Goal: Information Seeking & Learning: Learn about a topic

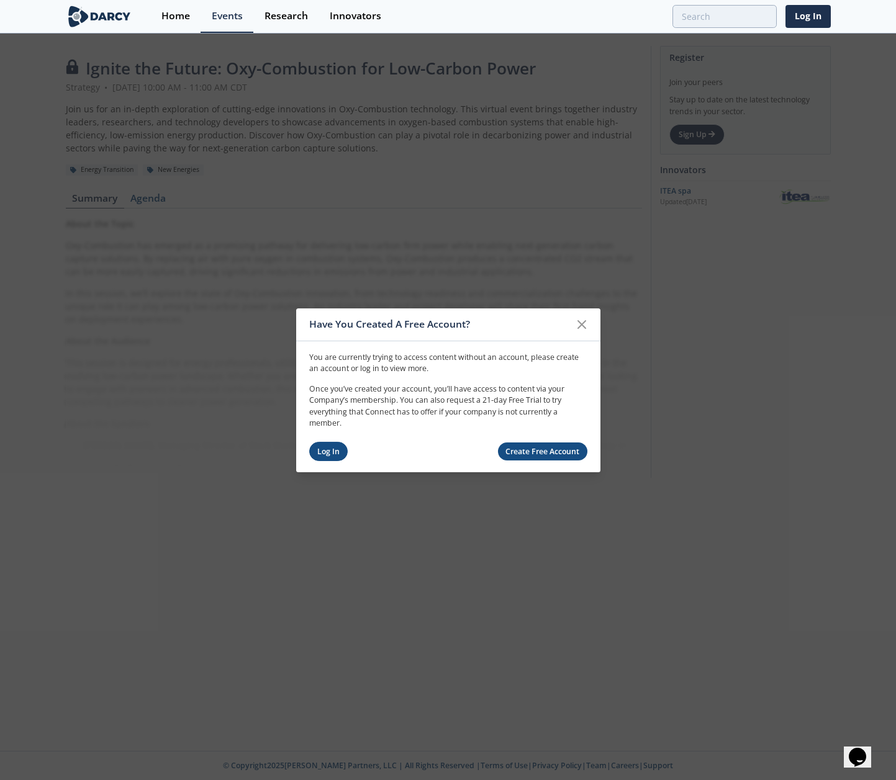
click at [334, 458] on link "Log In" at bounding box center [328, 451] width 39 height 19
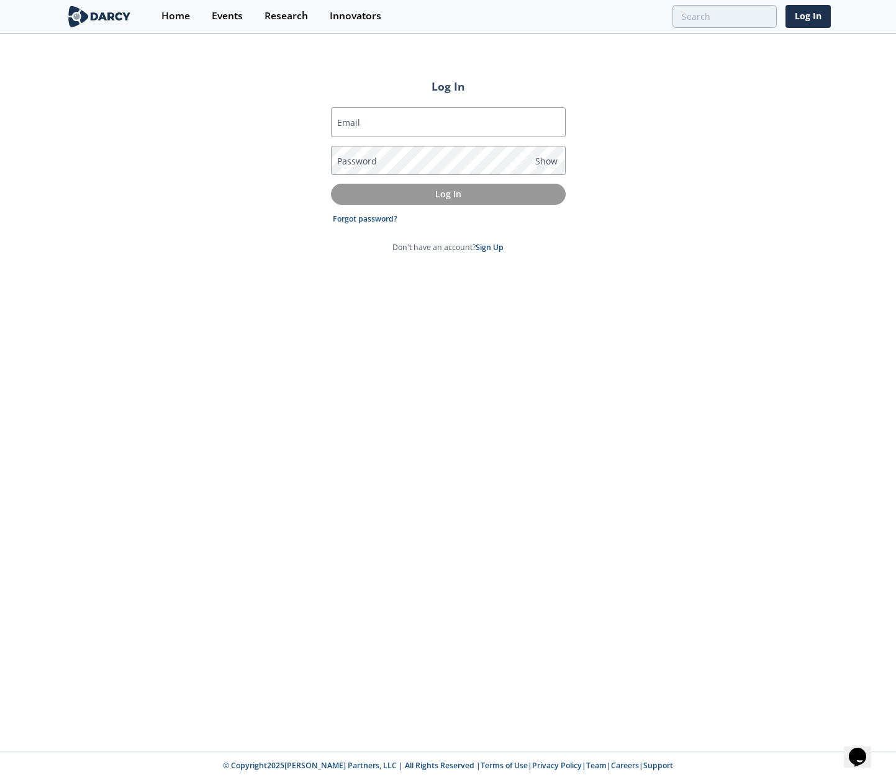
type input "[PERSON_NAME][EMAIL_ADDRESS][DOMAIN_NAME]"
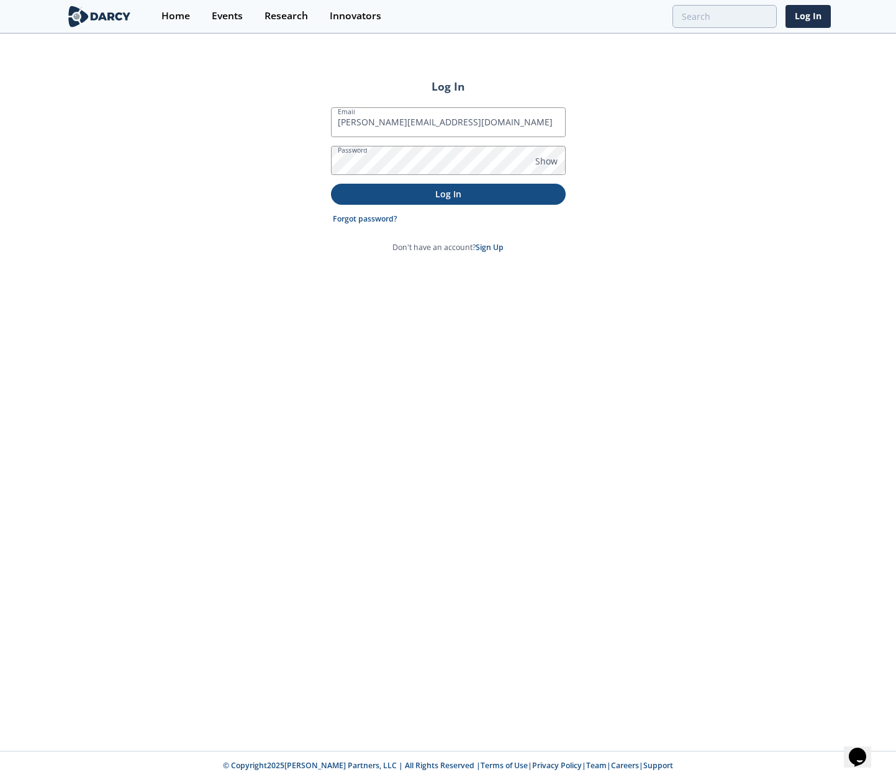
click at [425, 195] on p "Log In" at bounding box center [448, 194] width 217 height 13
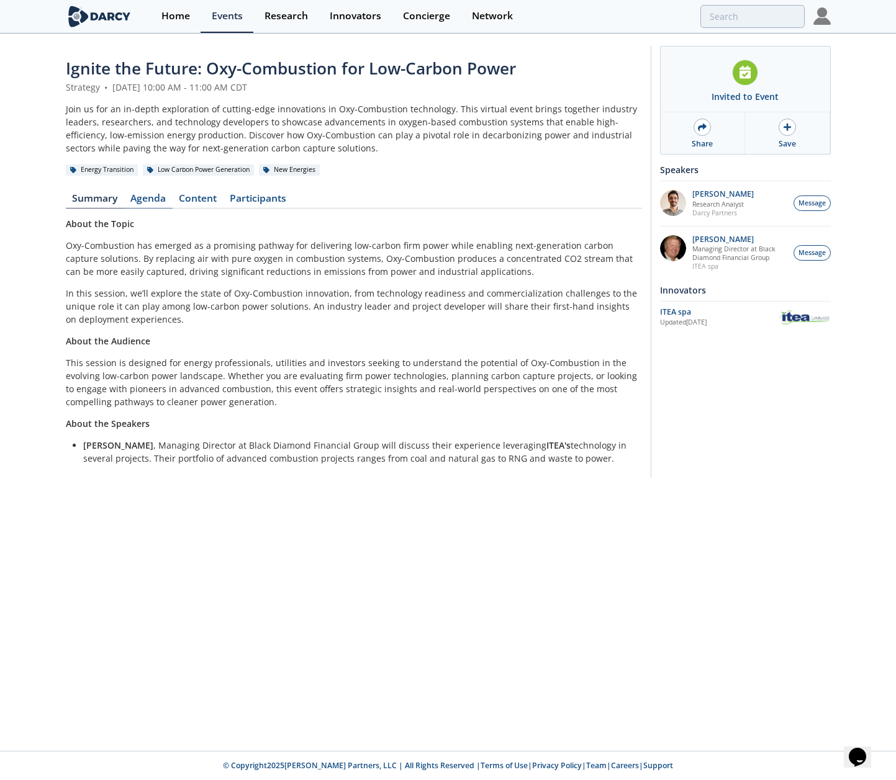
click at [151, 201] on link "Agenda" at bounding box center [148, 201] width 48 height 15
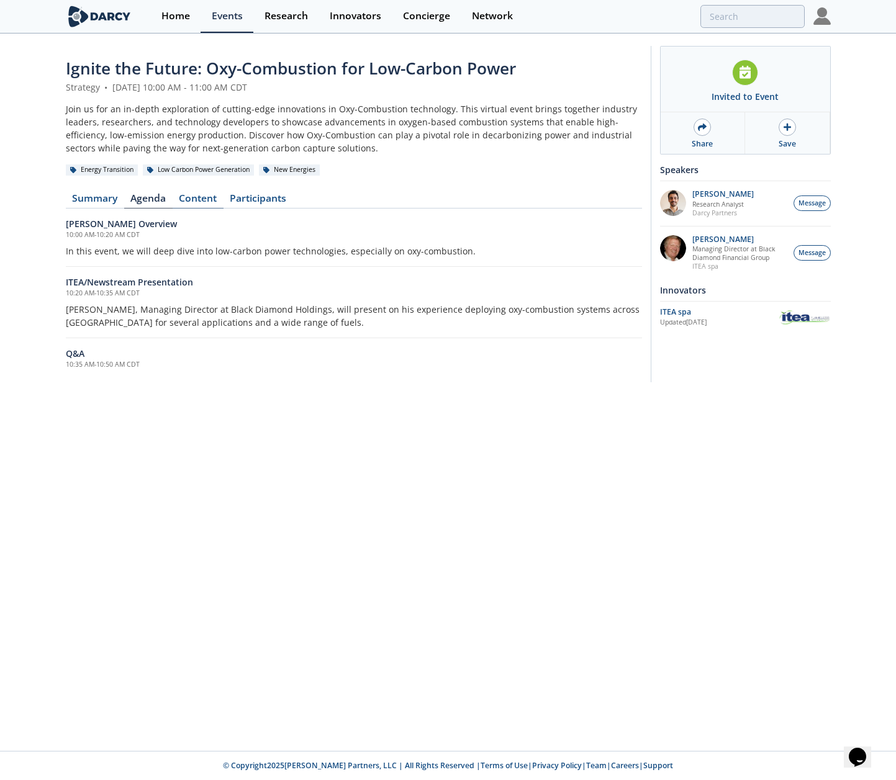
click at [204, 195] on link "Content" at bounding box center [198, 201] width 51 height 15
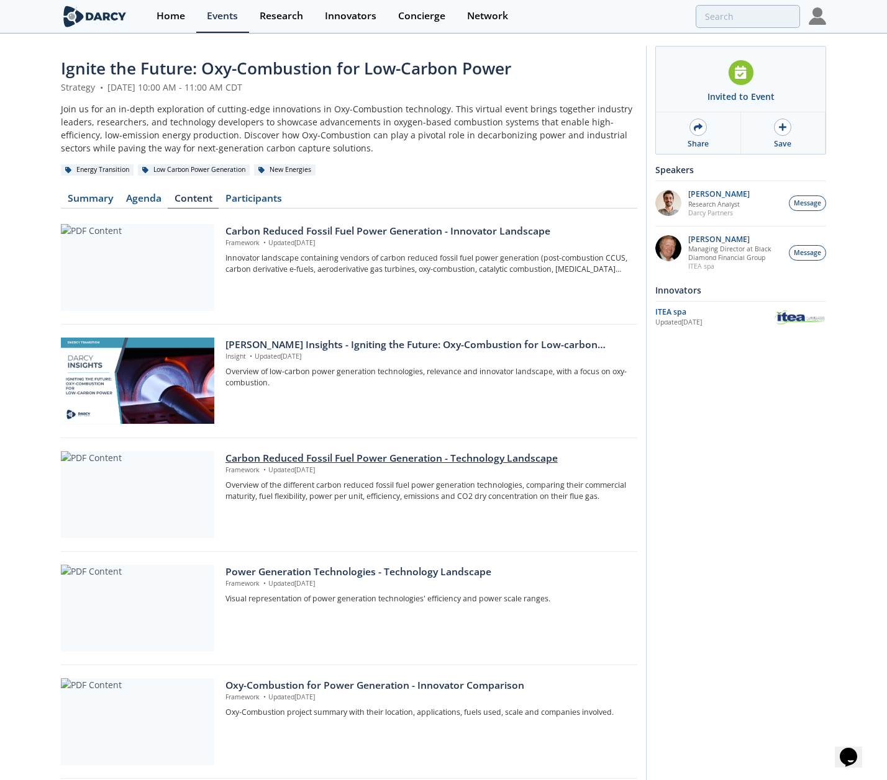
click at [168, 509] on div at bounding box center [137, 494] width 153 height 87
click at [159, 276] on div at bounding box center [137, 267] width 153 height 87
click at [128, 380] on div at bounding box center [137, 381] width 153 height 87
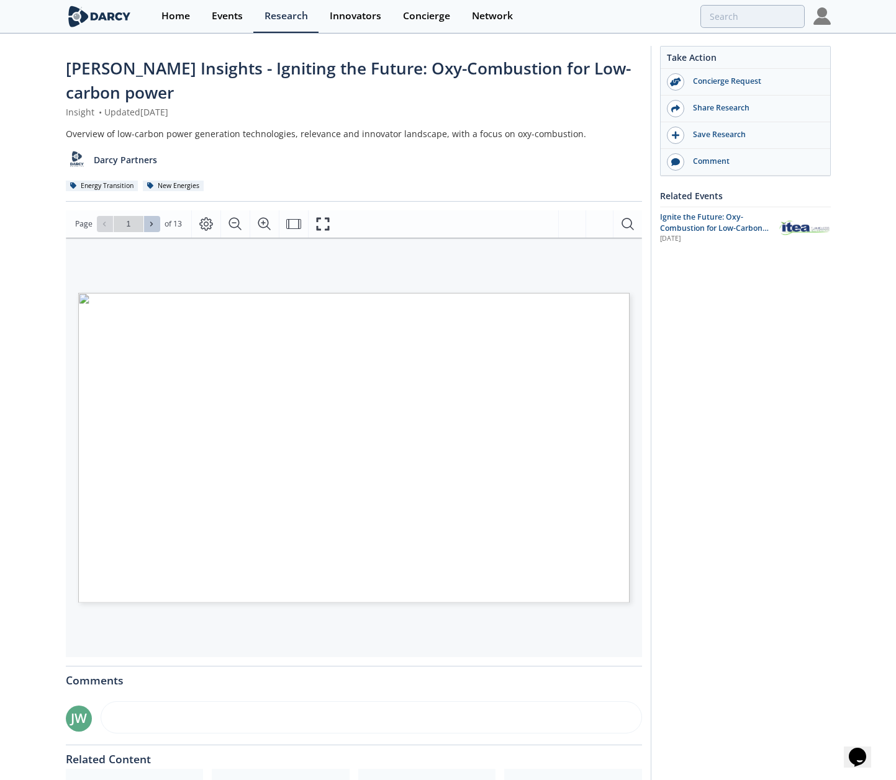
click at [153, 219] on button at bounding box center [152, 224] width 16 height 16
type input "2"
click at [150, 228] on button at bounding box center [152, 224] width 16 height 16
type input "3"
click at [553, 577] on span "by clicking here!" at bounding box center [548, 576] width 47 height 6
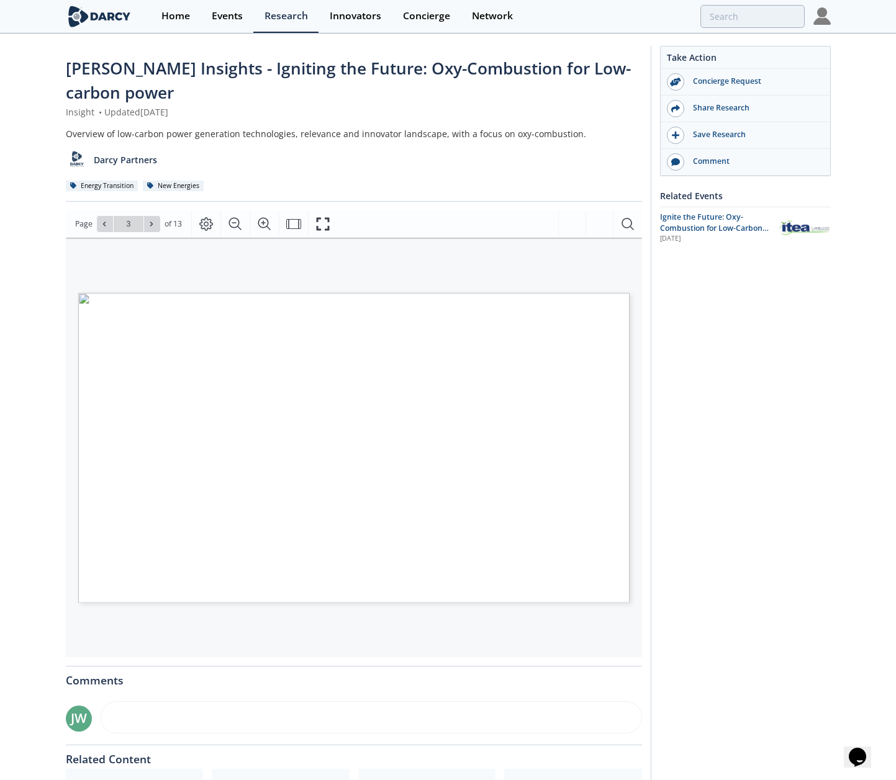
click at [563, 368] on span "Low-Carbon Power" at bounding box center [549, 366] width 58 height 4
type input "2"
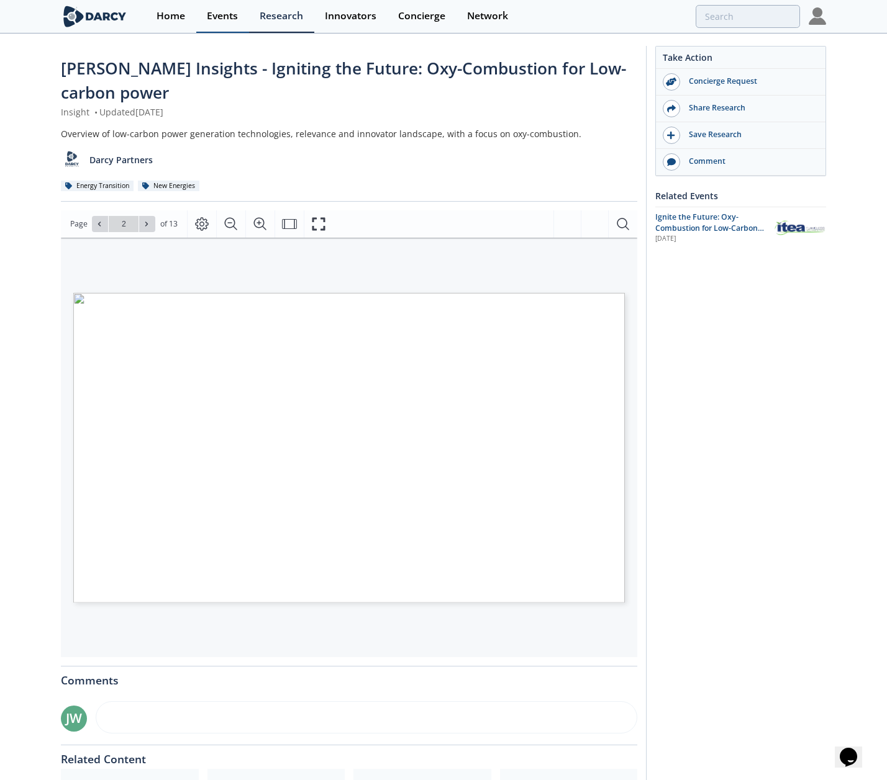
click at [214, 14] on div "Events" at bounding box center [222, 16] width 31 height 10
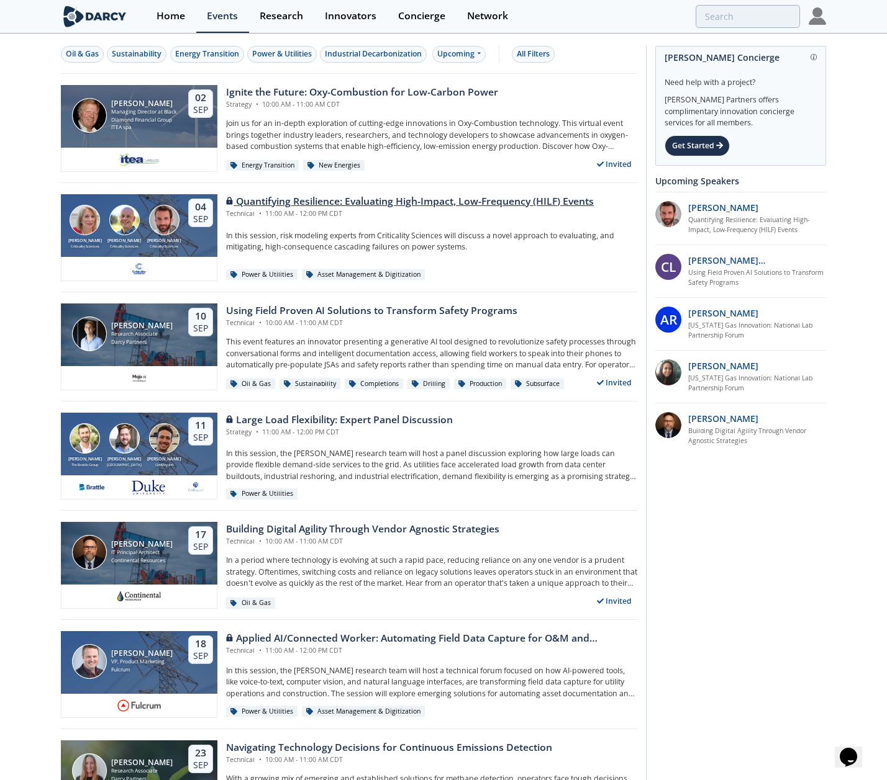
click at [525, 271] on div "Power & Utilities Asset Management & Digitization" at bounding box center [431, 274] width 411 height 13
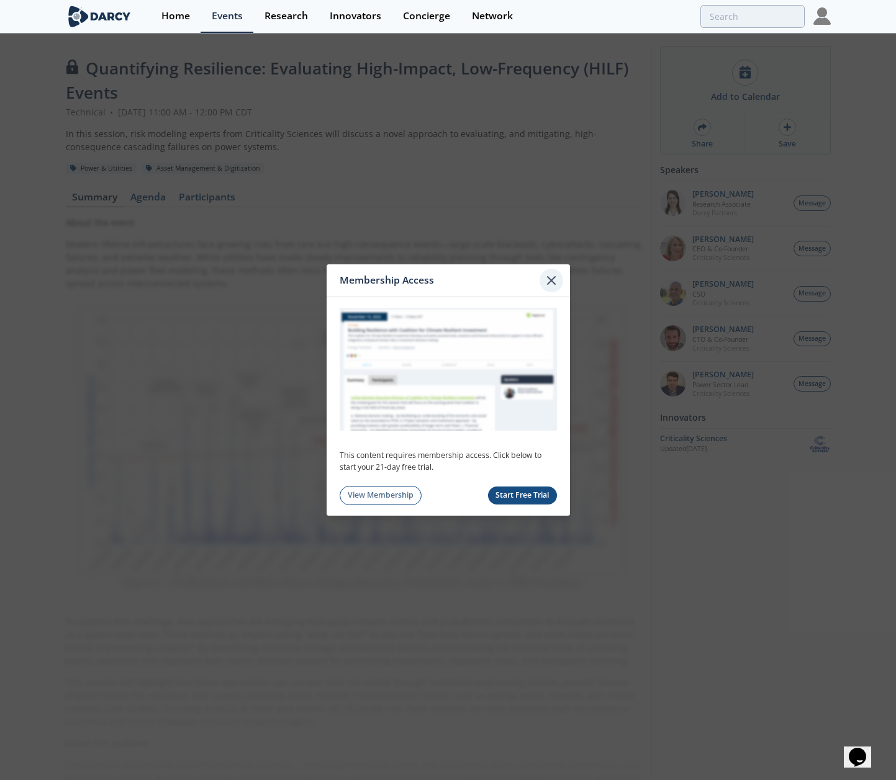
click at [553, 278] on icon at bounding box center [551, 280] width 15 height 15
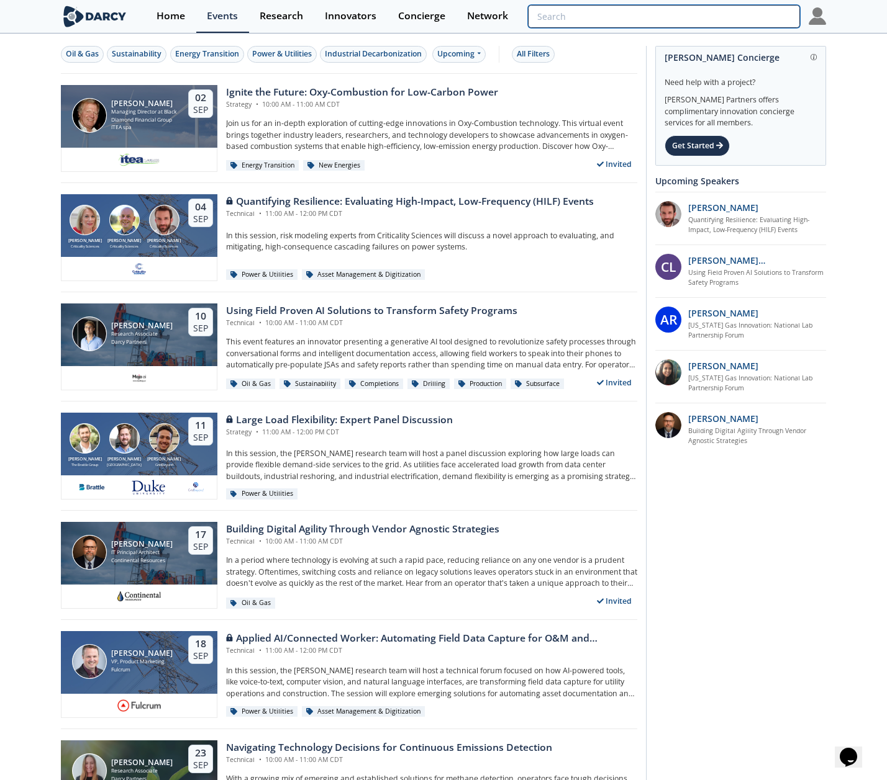
click at [718, 17] on input "search" at bounding box center [664, 16] width 272 height 23
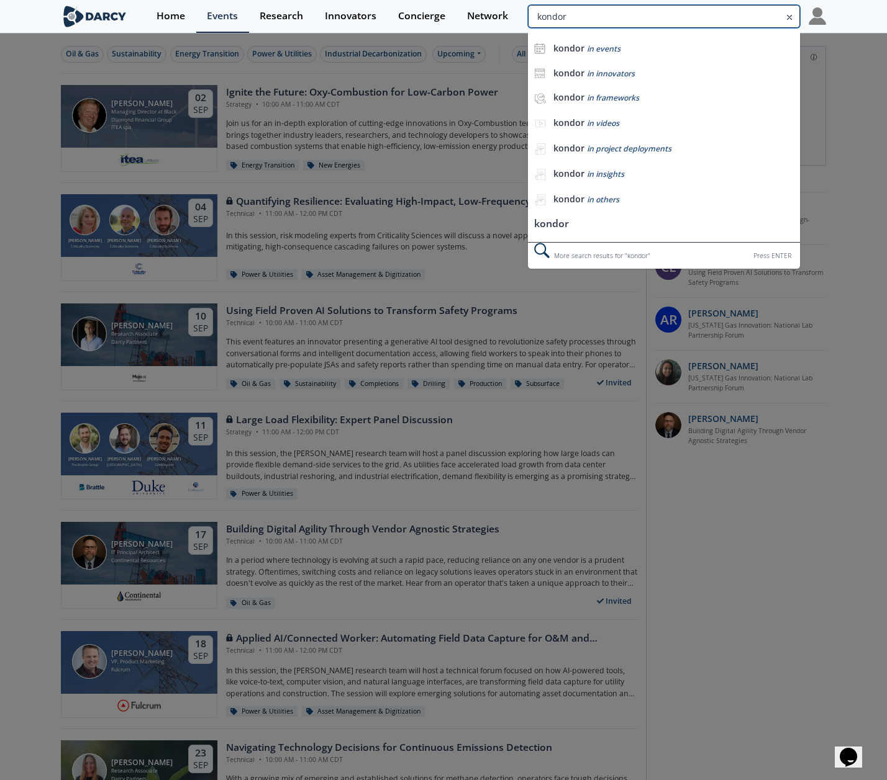
type input "kondor"
